Goal: Transaction & Acquisition: Purchase product/service

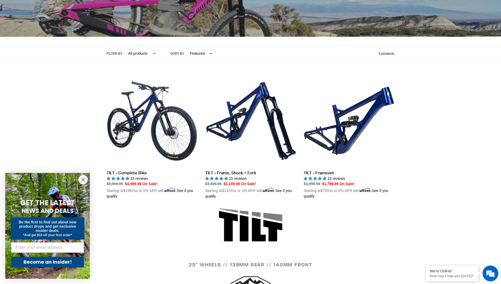
scroll to position [79, 0]
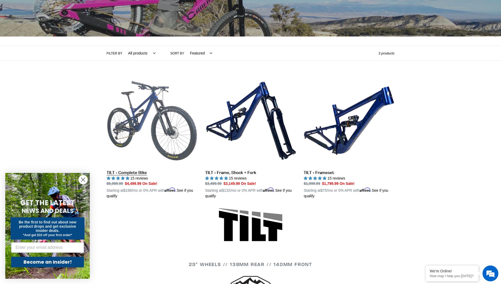
click at [153, 119] on link "TILT - Complete Bike" at bounding box center [152, 137] width 91 height 124
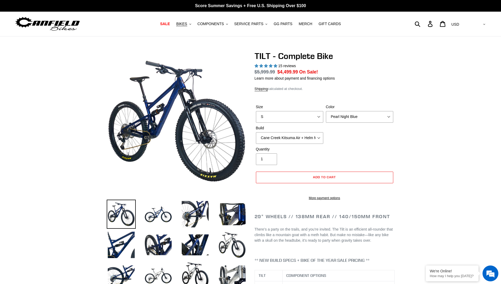
select select "highest-rating"
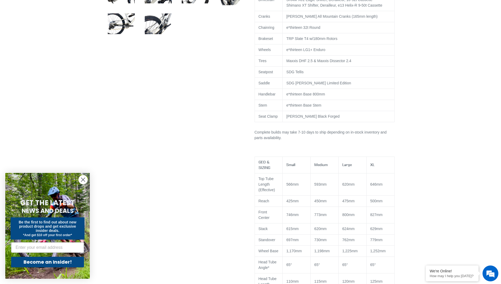
scroll to position [449, 0]
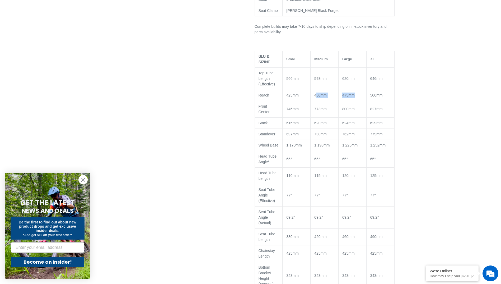
drag, startPoint x: 348, startPoint y: 101, endPoint x: 355, endPoint y: 101, distance: 7.7
click at [355, 101] on tr "Reach 425mm 450mm 475mm 500mm" at bounding box center [325, 95] width 140 height 11
drag, startPoint x: 355, startPoint y: 101, endPoint x: 411, endPoint y: 94, distance: 56.5
click at [407, 95] on div at bounding box center [250, 96] width 317 height 988
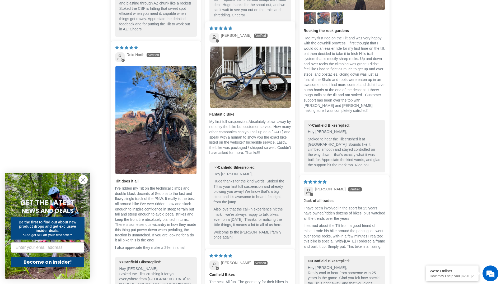
scroll to position [1347, 0]
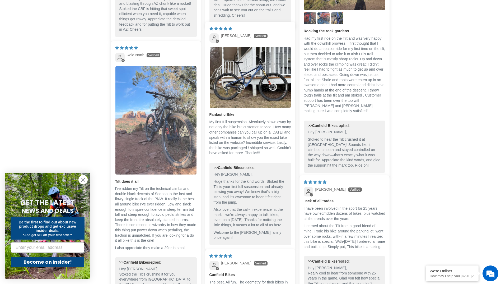
click at [142, 139] on img "Link to user picture 1" at bounding box center [155, 120] width 81 height 108
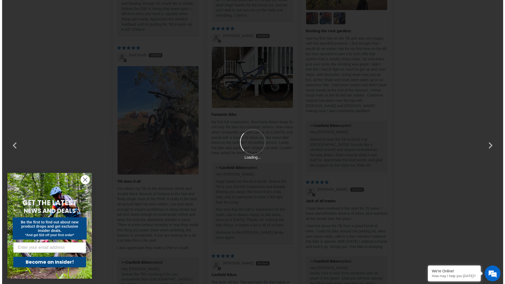
scroll to position [0, 0]
